Goal: Task Accomplishment & Management: Use online tool/utility

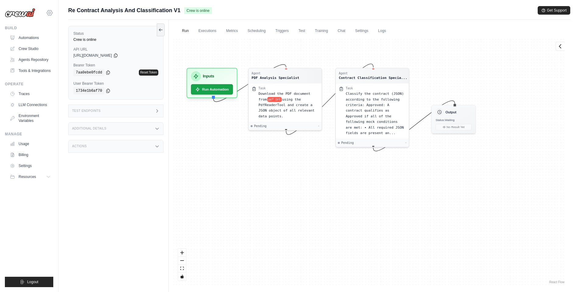
click at [52, 12] on icon at bounding box center [49, 12] width 7 height 7
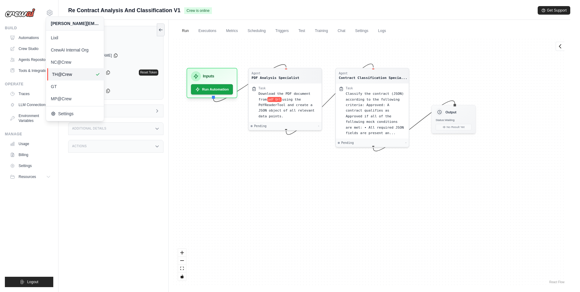
click at [67, 74] on span "TH@Crew" at bounding box center [76, 74] width 48 height 6
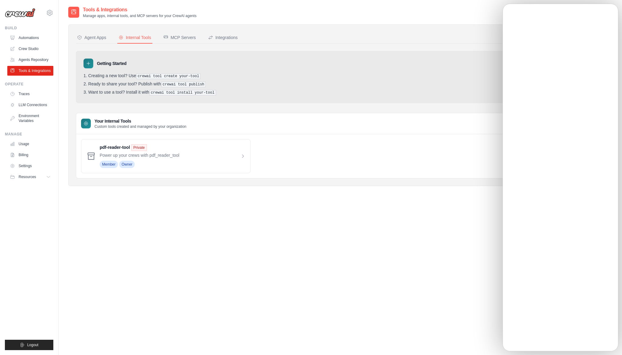
click at [463, 40] on nav "Agent Apps Internal Tools MCP Servers Integrations" at bounding box center [340, 38] width 529 height 12
click at [222, 37] on div "Integrations" at bounding box center [223, 37] width 30 height 6
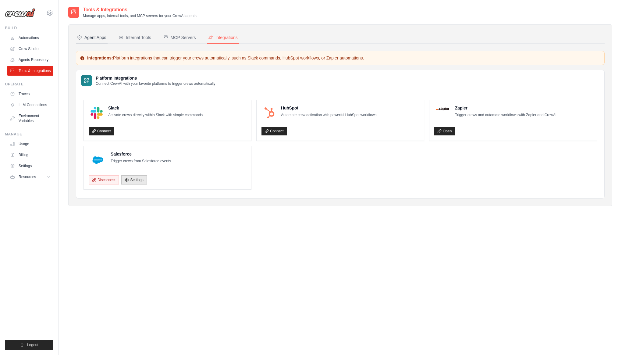
click at [99, 40] on div "Agent Apps" at bounding box center [91, 37] width 29 height 6
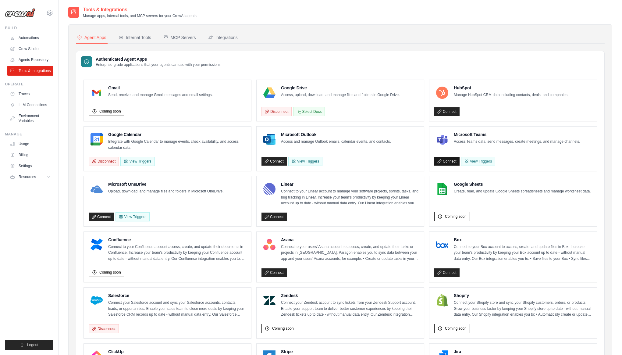
click at [451, 162] on link "Connect" at bounding box center [446, 161] width 25 height 9
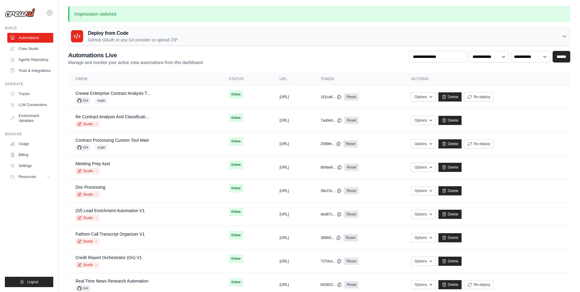
click at [48, 10] on icon at bounding box center [49, 12] width 7 height 7
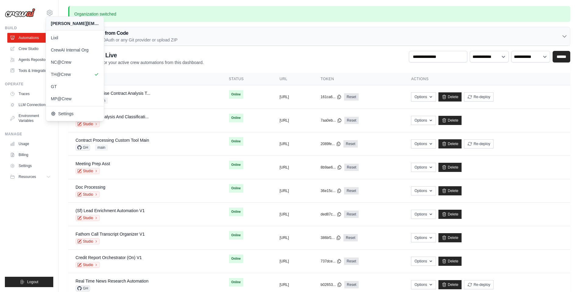
click at [136, 23] on div "Organization switched Deploy from Code GitHub OAuth or any Git provider or uplo…" at bounding box center [319, 151] width 522 height 290
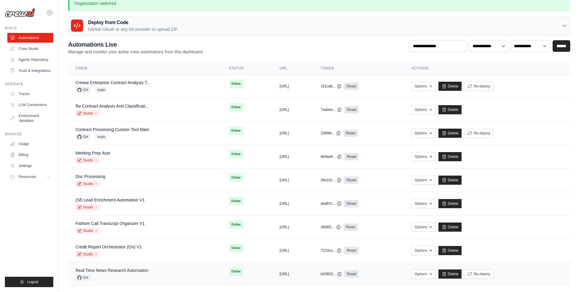
scroll to position [3, 0]
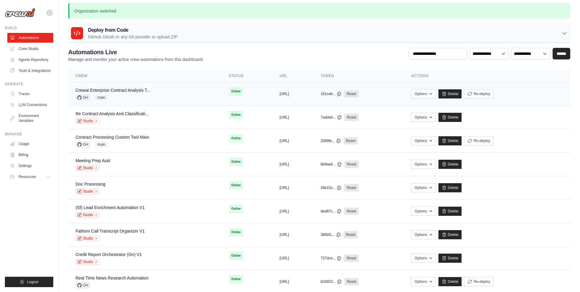
click at [130, 93] on div "Crewai Enterprise Contract Analysis T..." at bounding box center [113, 90] width 75 height 6
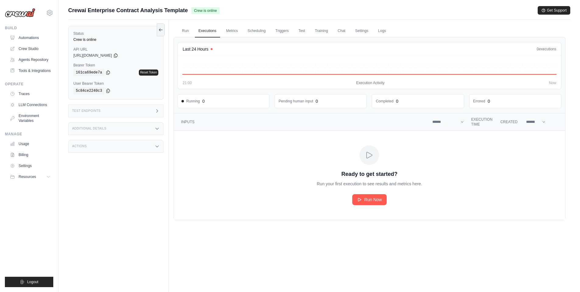
drag, startPoint x: 73, startPoint y: 48, endPoint x: 88, endPoint y: 48, distance: 14.9
click at [88, 48] on div "Status Crew is online API URL copied https://crewai-enterprise-contract-analysi…" at bounding box center [115, 63] width 95 height 74
click at [34, 46] on link "Crew Studio" at bounding box center [31, 49] width 46 height 10
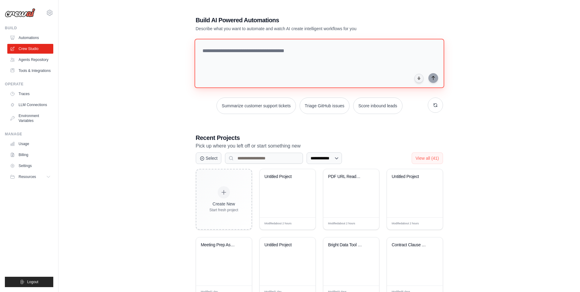
click at [222, 54] on textarea at bounding box center [319, 63] width 250 height 49
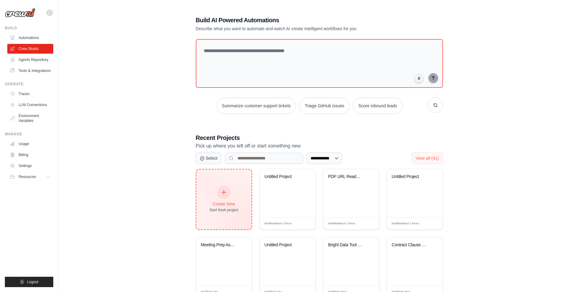
click at [217, 195] on div "Create New Start fresh project" at bounding box center [224, 199] width 29 height 26
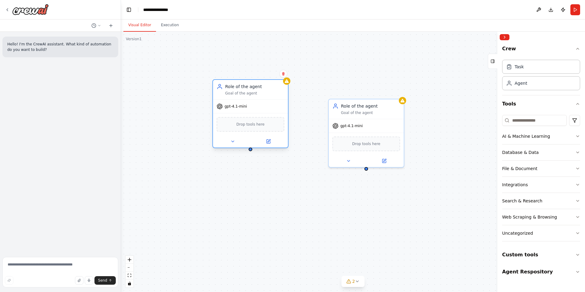
drag, startPoint x: 281, startPoint y: 150, endPoint x: 273, endPoint y: 100, distance: 50.7
click at [273, 100] on div "gpt-4.1-mini" at bounding box center [250, 106] width 75 height 13
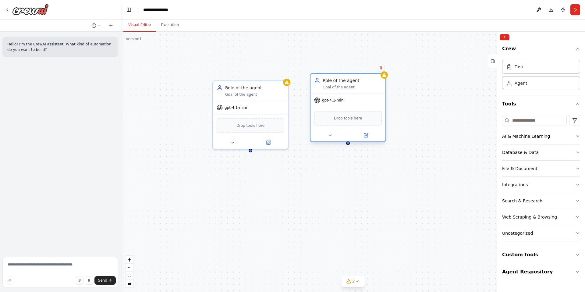
drag, startPoint x: 353, startPoint y: 114, endPoint x: 337, endPoint y: 90, distance: 29.0
click at [337, 90] on div "Role of the agent Goal of the agent" at bounding box center [347, 83] width 75 height 19
click at [46, 266] on textarea at bounding box center [60, 272] width 116 height 30
click at [6, 11] on icon at bounding box center [7, 9] width 5 height 5
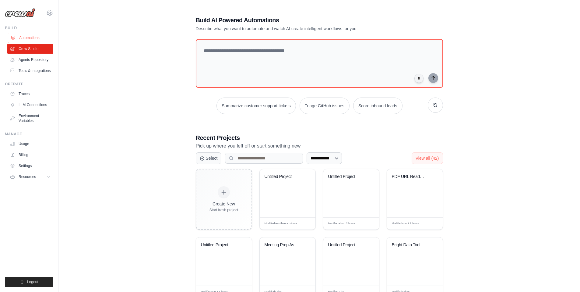
click at [33, 39] on link "Automations" at bounding box center [31, 38] width 46 height 10
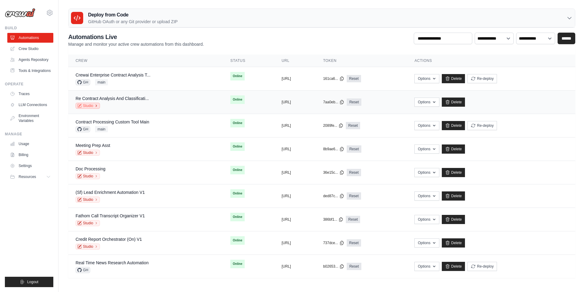
click at [94, 105] on link "Studio" at bounding box center [88, 106] width 24 height 6
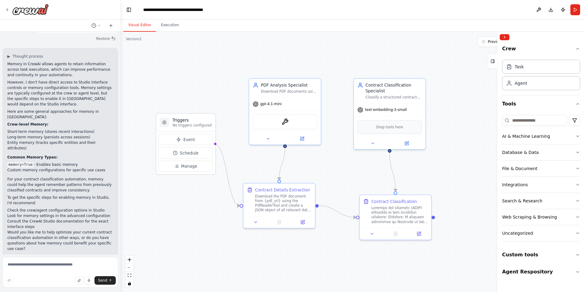
scroll to position [45, 0]
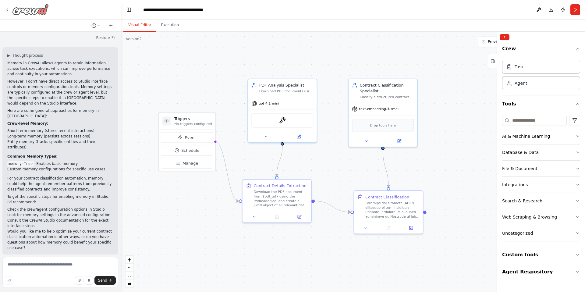
click at [9, 7] on icon at bounding box center [7, 9] width 5 height 5
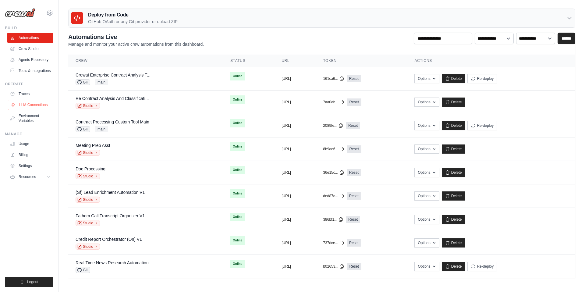
click at [32, 104] on link "LLM Connections" at bounding box center [31, 105] width 46 height 10
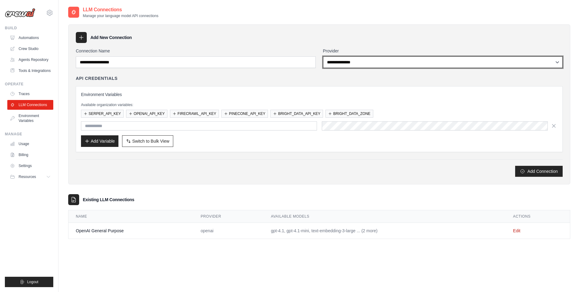
click at [354, 63] on select "**********" at bounding box center [443, 62] width 240 height 12
click at [338, 64] on select "**********" at bounding box center [443, 62] width 240 height 12
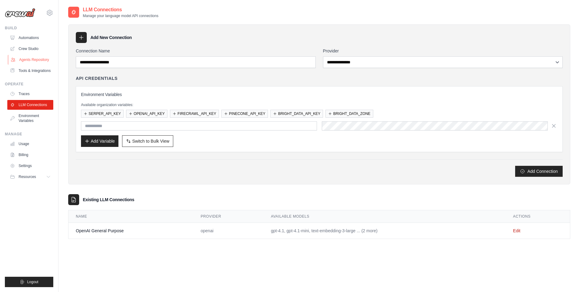
click at [41, 60] on link "Agents Repository" at bounding box center [31, 60] width 46 height 10
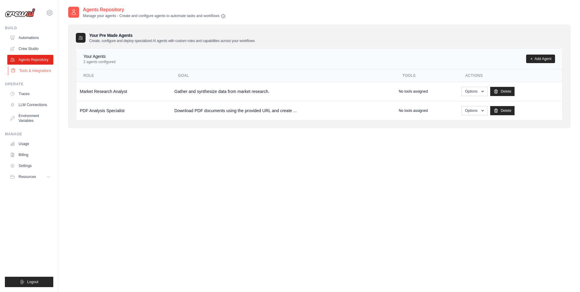
click at [40, 69] on link "Tools & Integrations" at bounding box center [31, 71] width 46 height 10
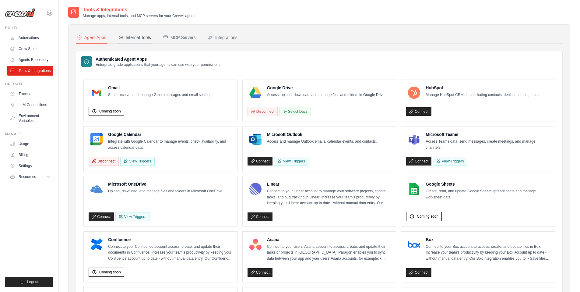
click at [132, 36] on div "Internal Tools" at bounding box center [135, 37] width 33 height 6
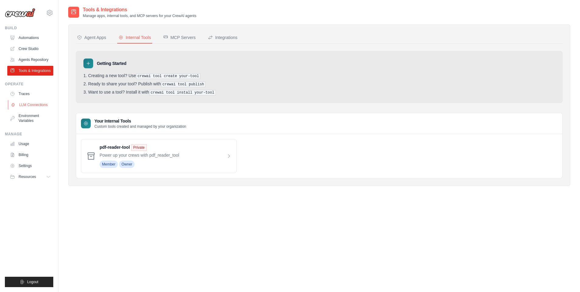
click at [33, 109] on link "LLM Connections" at bounding box center [31, 105] width 46 height 10
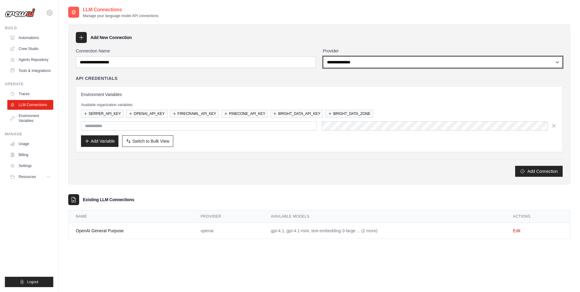
click at [356, 64] on select "**********" at bounding box center [443, 62] width 240 height 12
select select "*******"
click at [323, 56] on select "**********" at bounding box center [443, 62] width 240 height 12
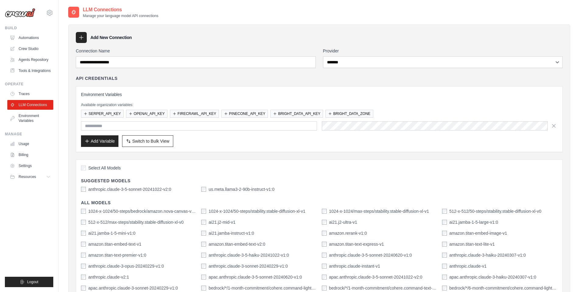
click at [348, 90] on div "Environment Variables Available organization variables: SERPER_API_KEY OPENAI_A…" at bounding box center [319, 119] width 487 height 66
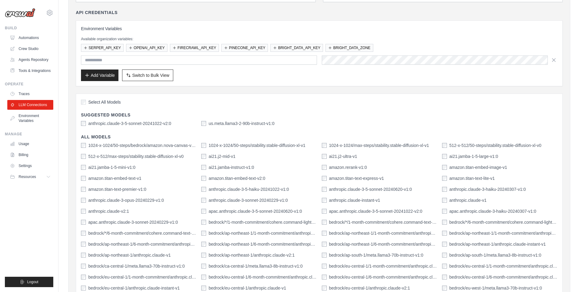
scroll to position [67, 0]
click at [32, 38] on link "Automations" at bounding box center [31, 38] width 46 height 10
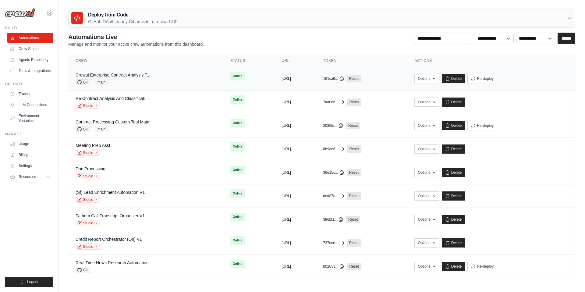
click at [124, 83] on div "GH main" at bounding box center [113, 82] width 75 height 6
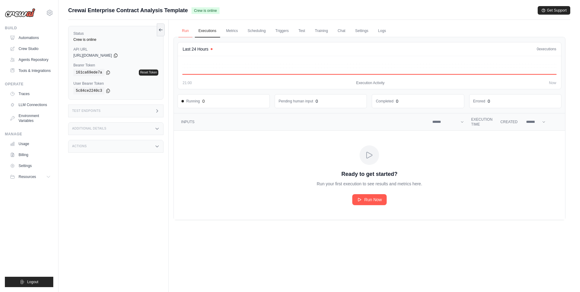
click at [188, 31] on link "Run" at bounding box center [186, 31] width 14 height 13
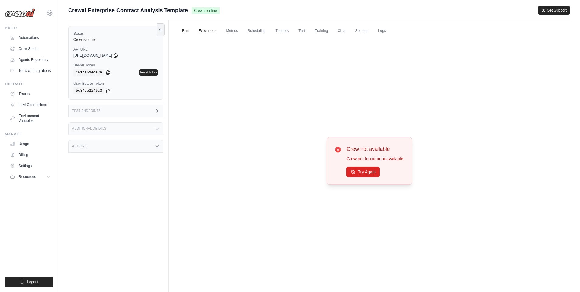
click at [207, 31] on link "Executions" at bounding box center [207, 31] width 25 height 13
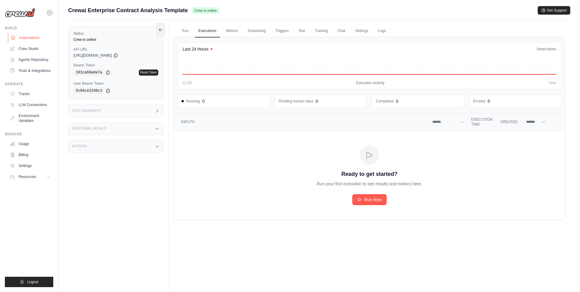
click at [32, 34] on link "Automations" at bounding box center [31, 38] width 46 height 10
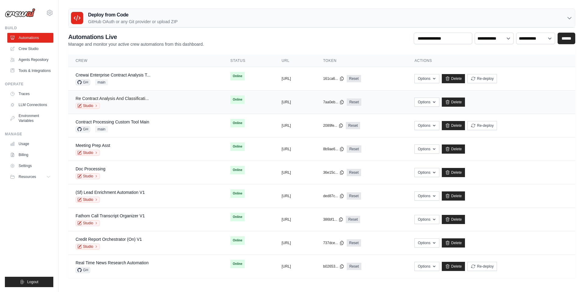
click at [111, 98] on link "Re Contract Analysis And Classificati..." at bounding box center [112, 98] width 73 height 5
click at [106, 76] on link "Crewai Enterprise Contract Analysis T..." at bounding box center [113, 75] width 75 height 5
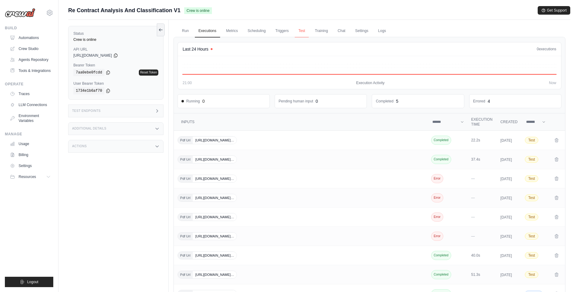
click at [303, 30] on link "Test" at bounding box center [302, 31] width 14 height 13
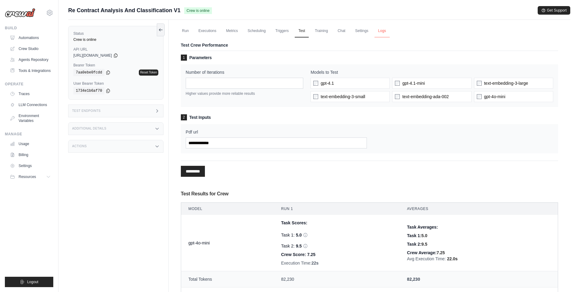
click at [385, 30] on link "Logs" at bounding box center [382, 31] width 15 height 13
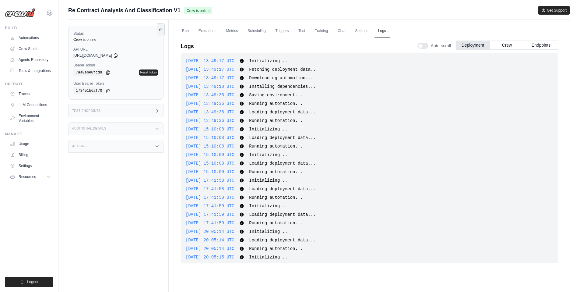
scroll to position [482, 0]
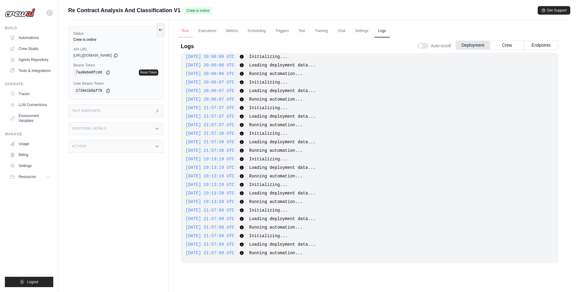
click at [181, 28] on link "Run" at bounding box center [186, 31] width 14 height 13
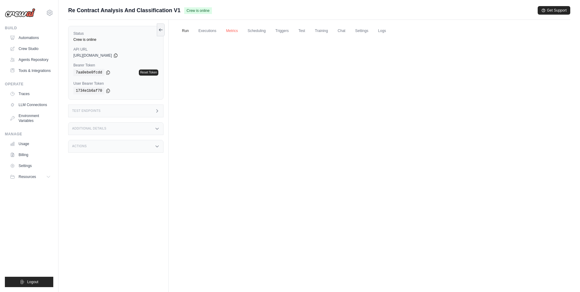
click at [236, 34] on link "Metrics" at bounding box center [232, 31] width 19 height 13
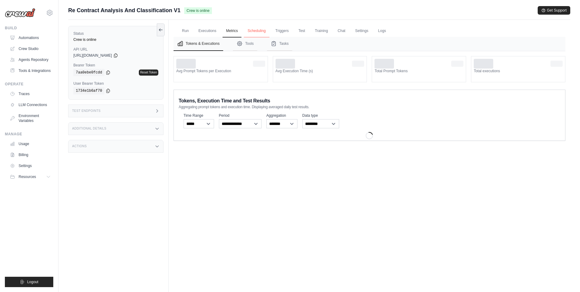
click at [254, 33] on link "Scheduling" at bounding box center [256, 31] width 25 height 13
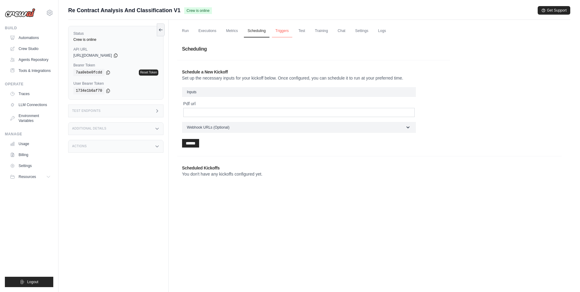
click at [283, 34] on link "Triggers" at bounding box center [282, 31] width 21 height 13
